Goal: Task Accomplishment & Management: Manage account settings

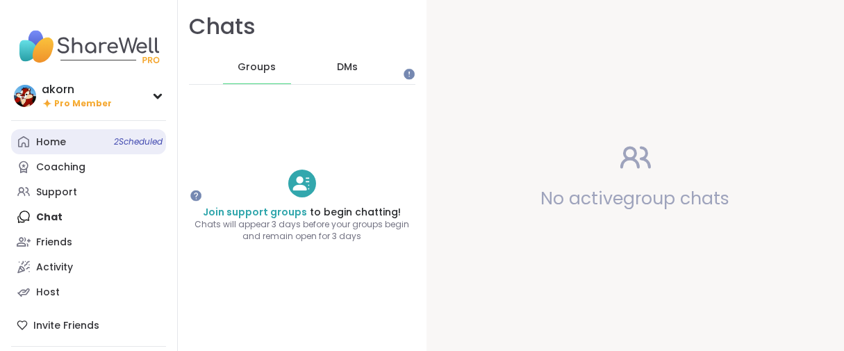
click at [42, 154] on link "Home 2 Scheduled" at bounding box center [88, 141] width 155 height 25
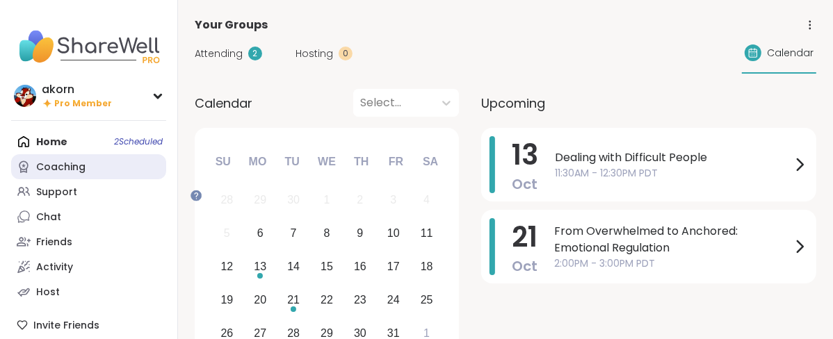
click at [54, 174] on div "Coaching" at bounding box center [60, 168] width 49 height 14
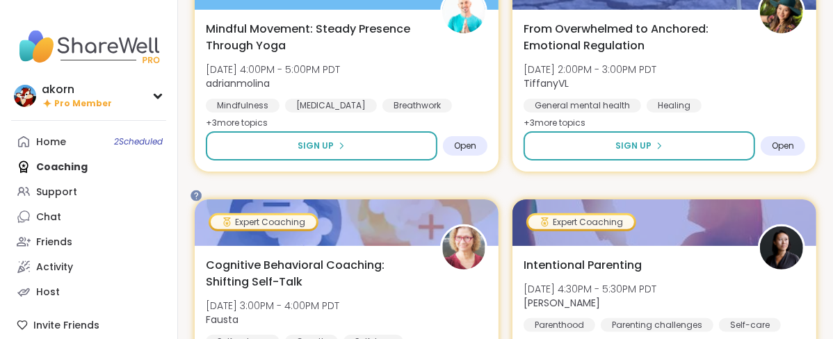
scroll to position [386, 0]
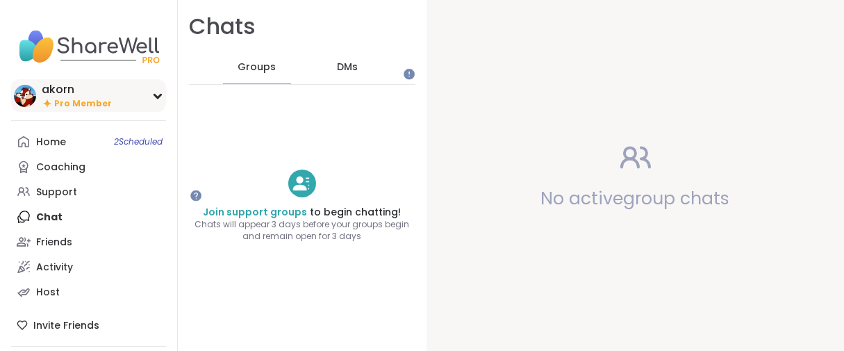
drag, startPoint x: 76, startPoint y: 106, endPoint x: 67, endPoint y: 120, distance: 16.0
click at [74, 97] on div "akorn" at bounding box center [77, 89] width 70 height 15
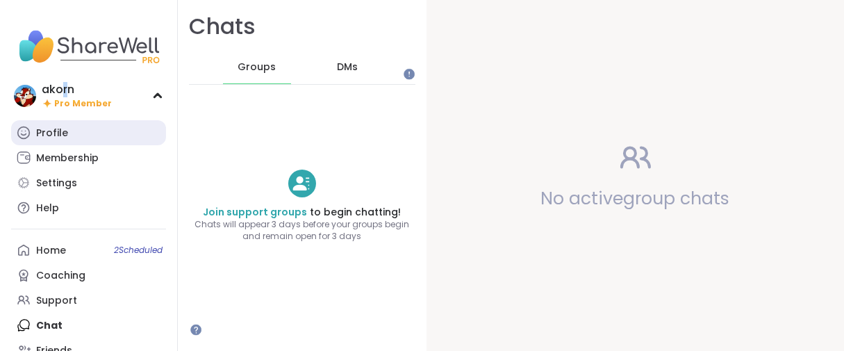
click at [65, 140] on link "Profile" at bounding box center [88, 132] width 155 height 25
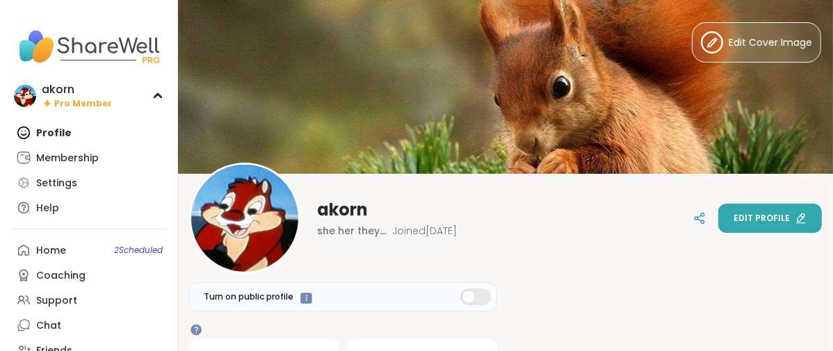
click at [721, 204] on button "Edit profile" at bounding box center [770, 218] width 104 height 29
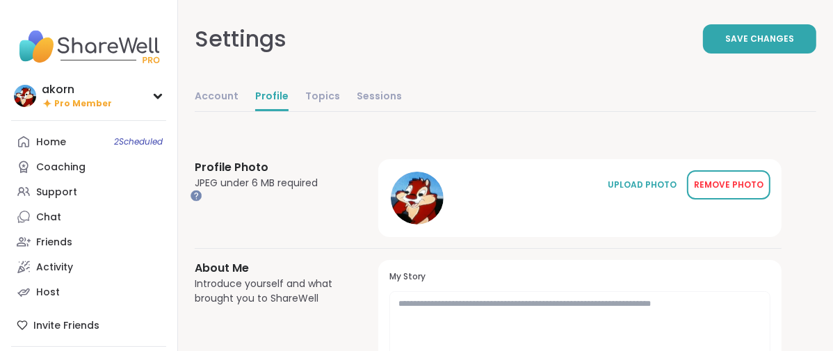
click at [752, 191] on div "REMOVE PHOTO" at bounding box center [728, 185] width 69 height 13
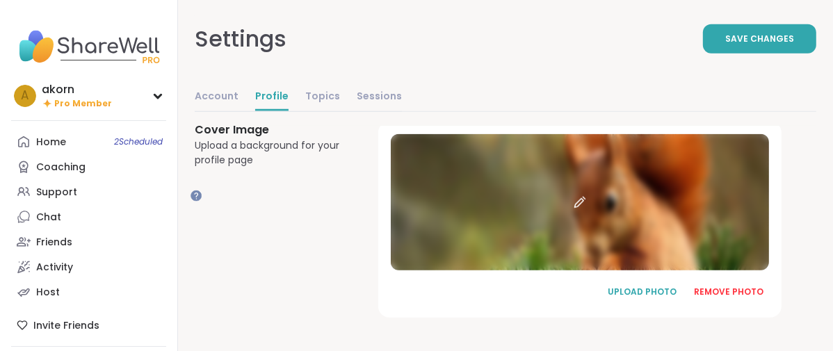
scroll to position [1104, 0]
click at [763, 288] on div "REMOVE PHOTO" at bounding box center [728, 292] width 69 height 13
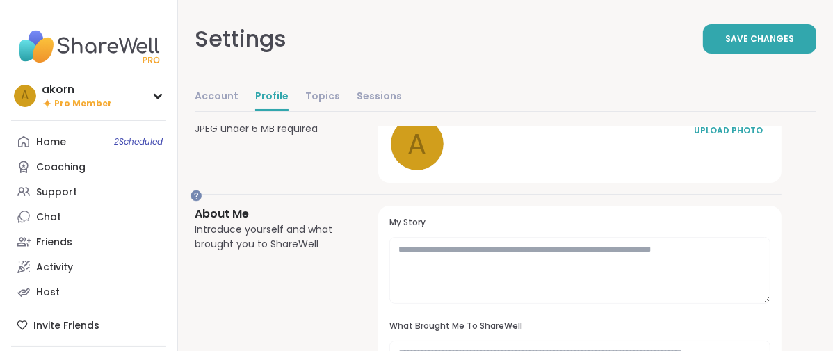
scroll to position [0, 0]
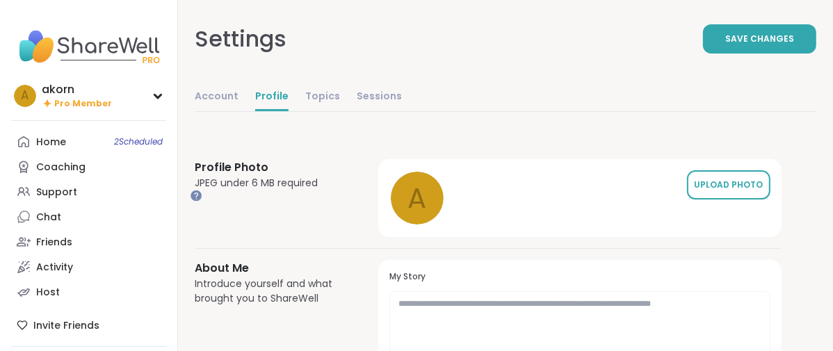
click at [722, 191] on div "UPLOAD PHOTO" at bounding box center [728, 185] width 69 height 13
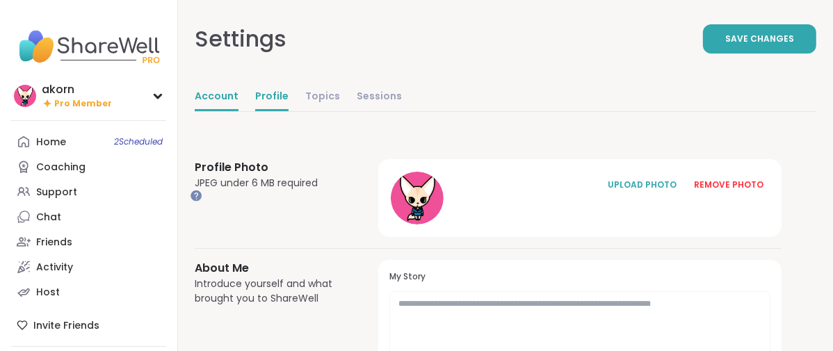
click at [238, 111] on link "Account" at bounding box center [217, 97] width 44 height 28
select select "**"
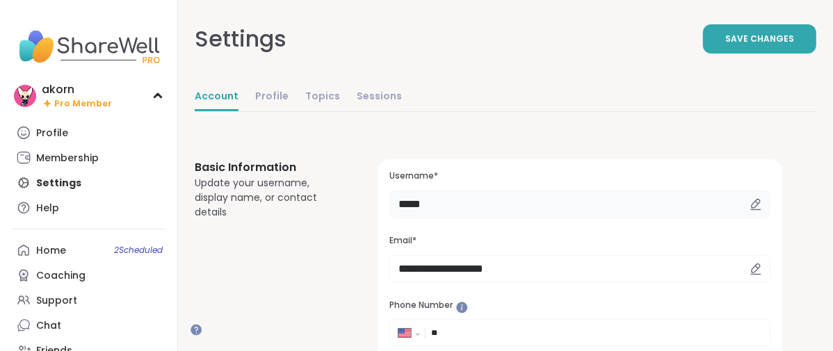
click at [525, 218] on input "*****" at bounding box center [579, 204] width 381 height 28
type input "*"
type input "******"
click at [703, 54] on button "Save Changes" at bounding box center [759, 38] width 113 height 29
click at [58, 140] on div "Profile" at bounding box center [52, 133] width 32 height 14
